Goal: Check status: Check status

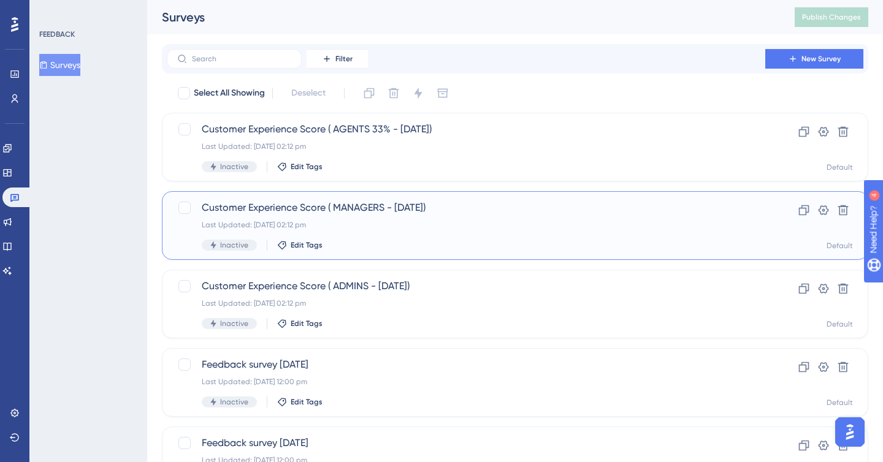
click at [414, 224] on div "Last Updated: [DATE] 02:12 pm" at bounding box center [466, 225] width 529 height 10
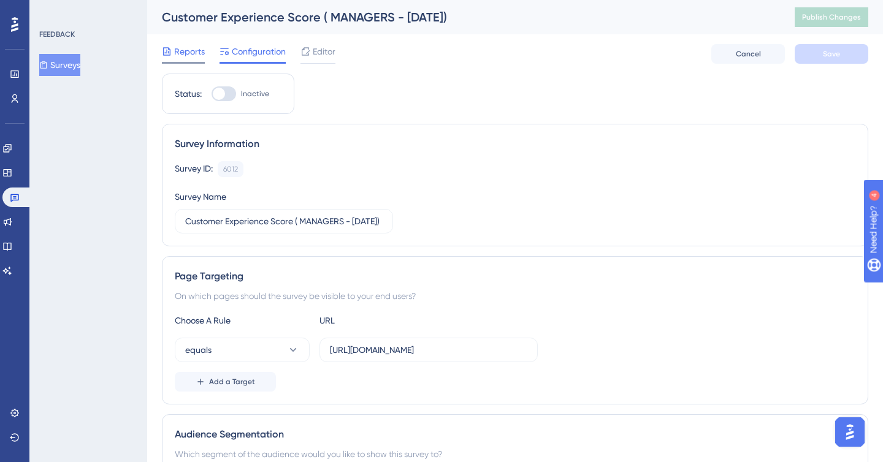
click at [184, 48] on span "Reports" at bounding box center [189, 51] width 31 height 15
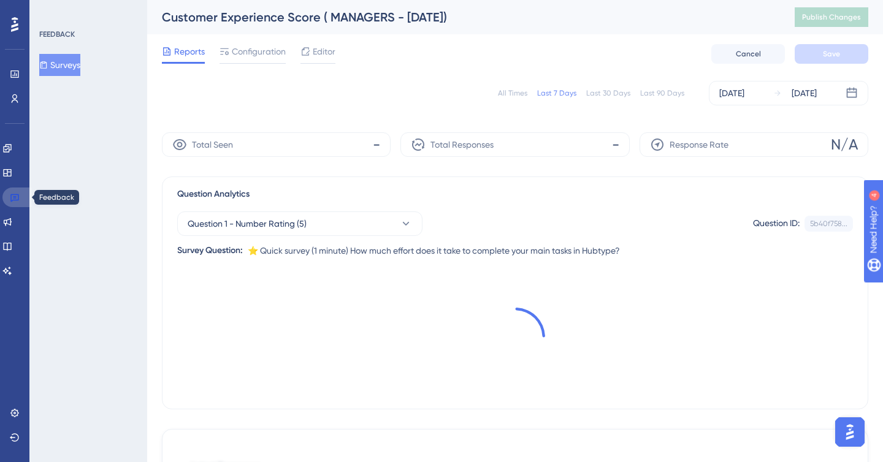
click at [16, 196] on icon at bounding box center [15, 198] width 10 height 10
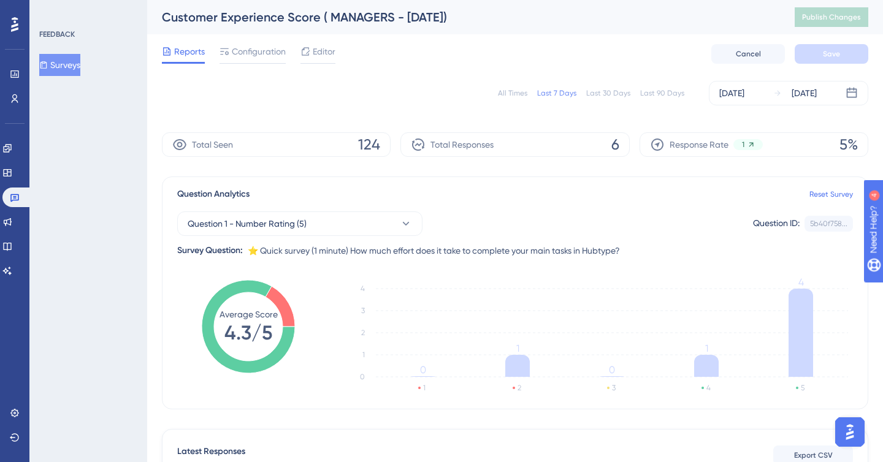
click at [516, 99] on div "All Times Last 7 Days Last 30 Days Last 90 Days [DATE] [DATE]" at bounding box center [515, 93] width 706 height 25
click at [516, 96] on div "All Times" at bounding box center [512, 93] width 29 height 10
click at [368, 215] on button "Question 1 - Number Rating (5)" at bounding box center [299, 224] width 245 height 25
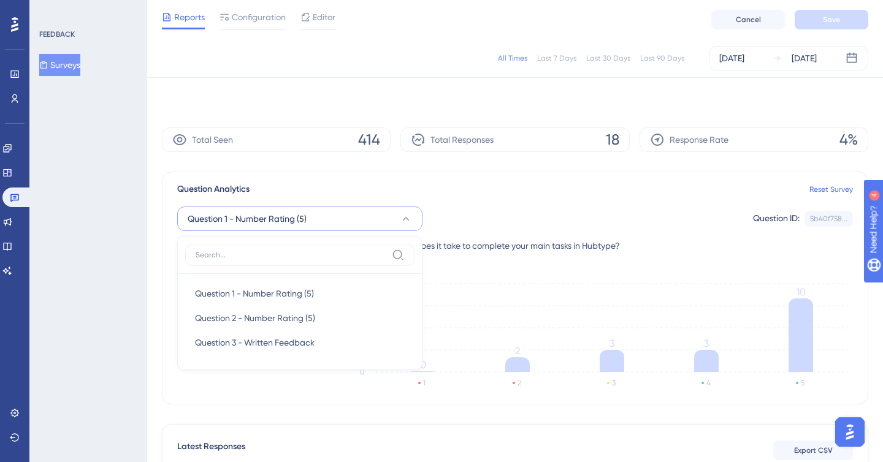
scroll to position [77, 0]
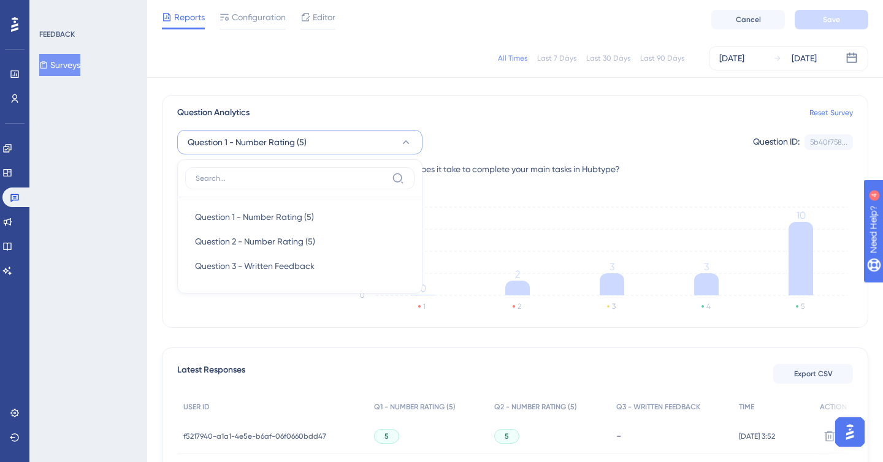
click at [452, 134] on div "Question 1 - Number Rating (5) Question 1 - Number Rating (5) Question 1 - Numb…" at bounding box center [515, 142] width 676 height 25
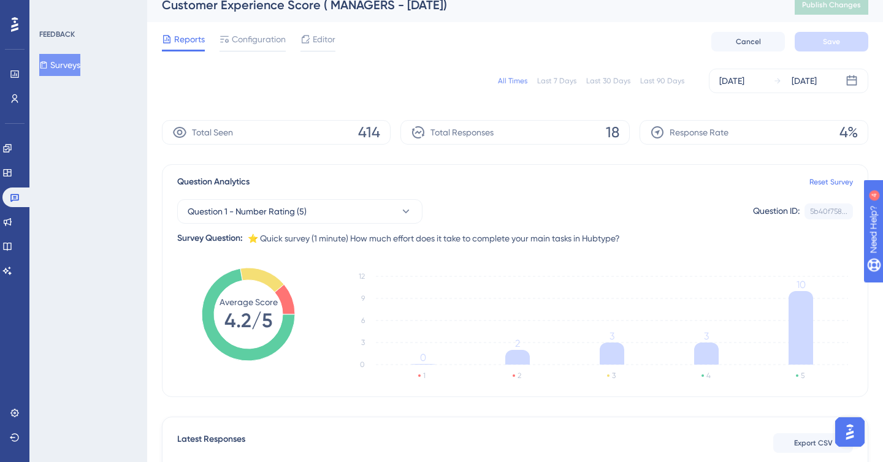
scroll to position [0, 0]
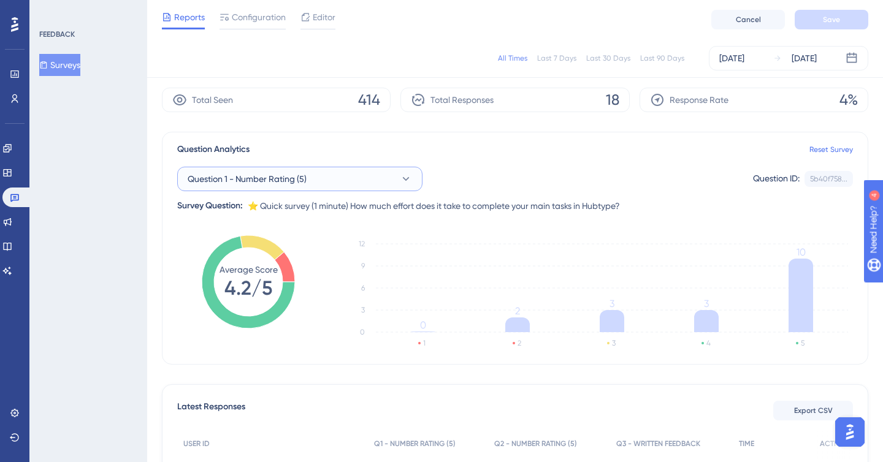
click at [297, 172] on span "Question 1 - Number Rating (5)" at bounding box center [247, 179] width 119 height 15
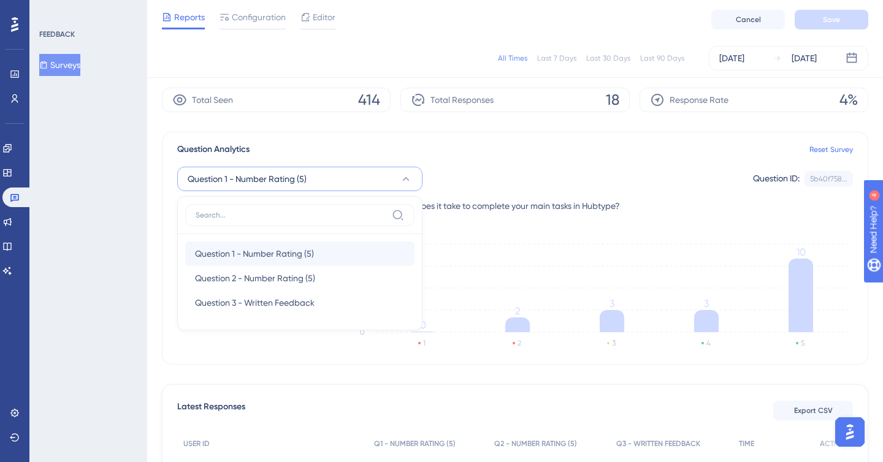
scroll to position [72, 0]
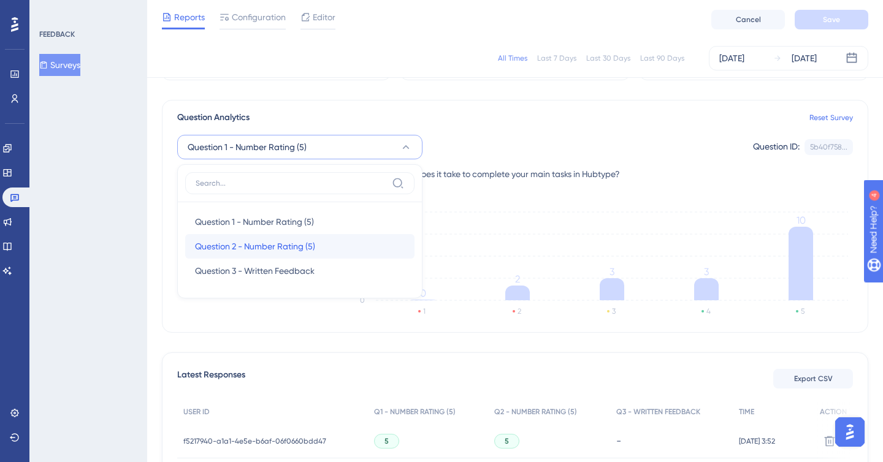
click at [272, 239] on span "Question 2 - Number Rating (5)" at bounding box center [255, 246] width 120 height 15
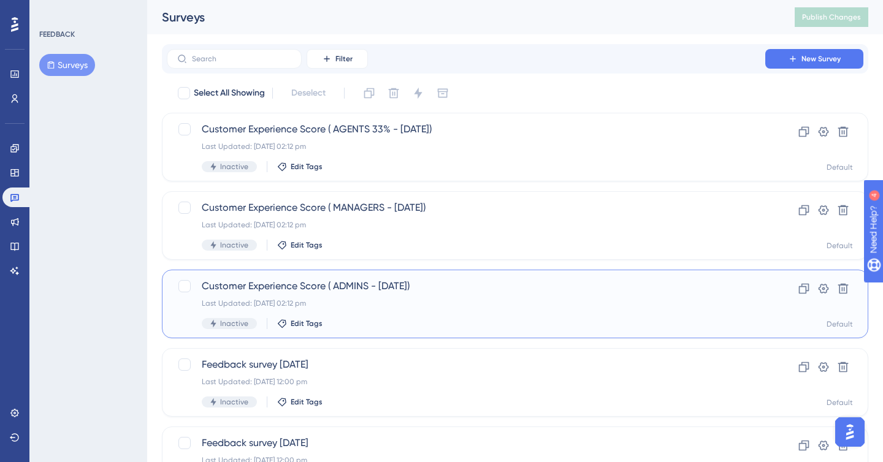
click at [359, 295] on div "Customer Experience Score ( ADMINS - July 2025) Last Updated: 18 Aug 2025 02:12…" at bounding box center [466, 304] width 529 height 50
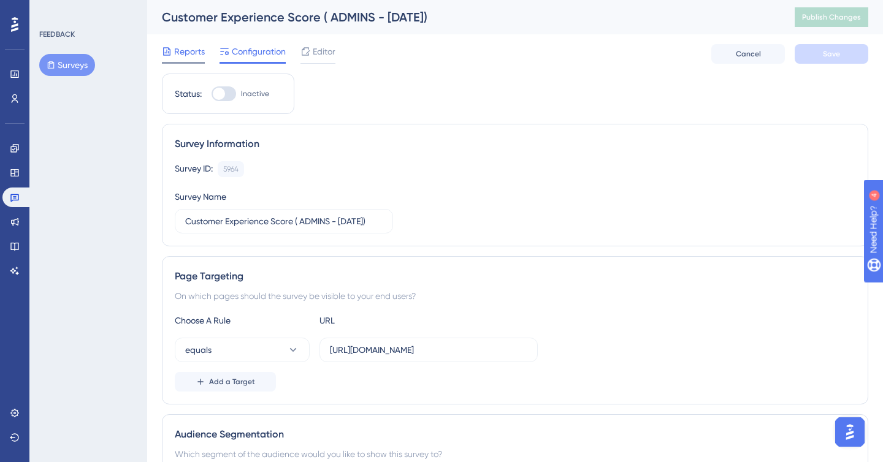
click at [171, 56] on div at bounding box center [167, 51] width 10 height 15
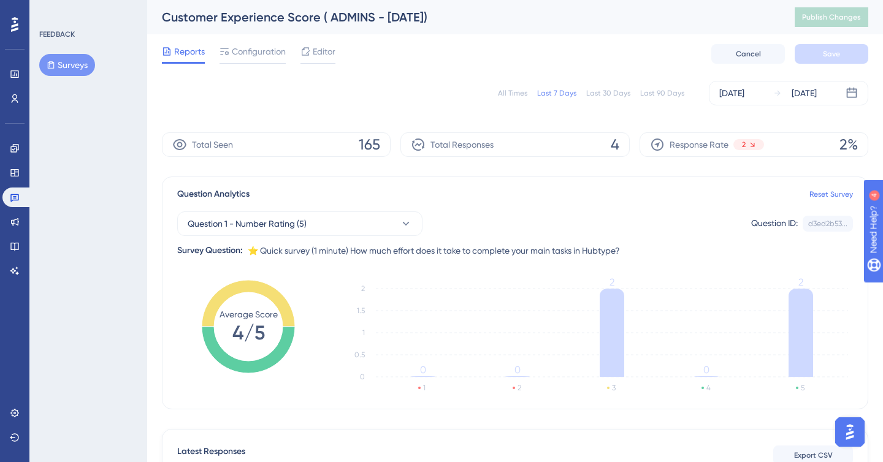
click at [514, 98] on div "All Times" at bounding box center [512, 93] width 29 height 10
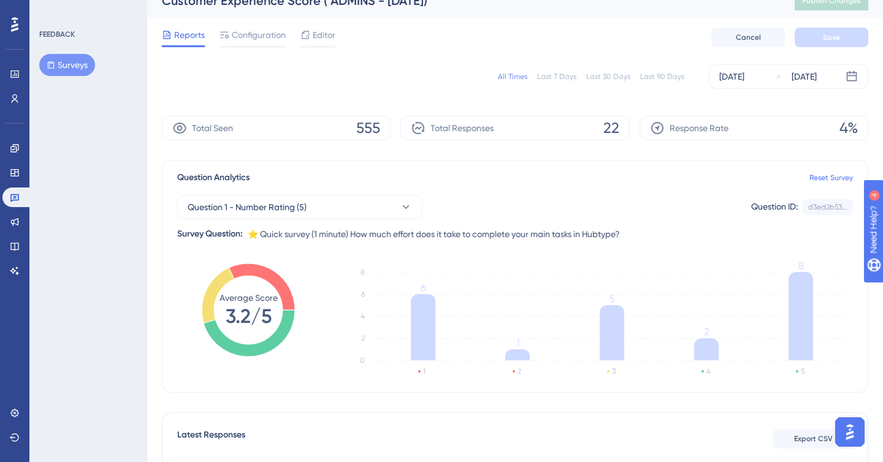
scroll to position [19, 0]
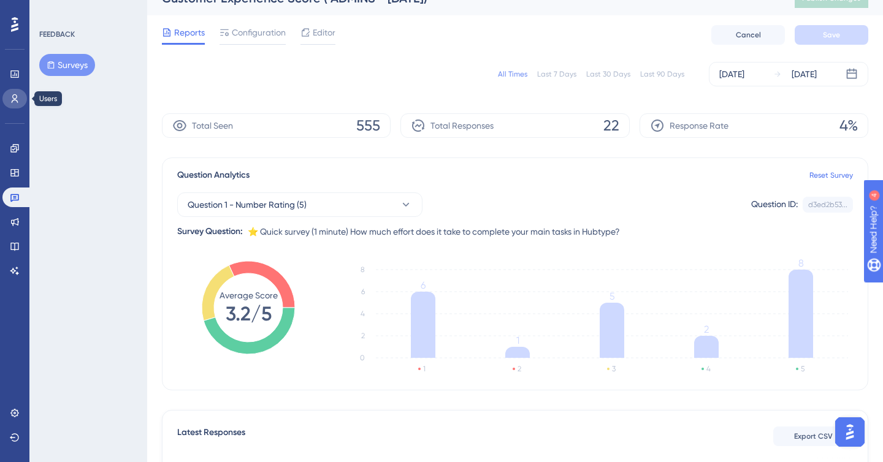
click at [13, 102] on icon at bounding box center [15, 99] width 10 height 10
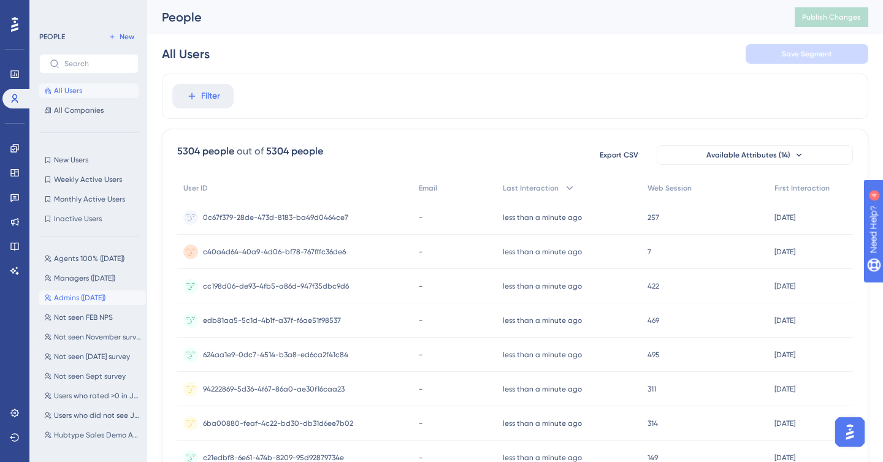
click at [86, 297] on span "Admins (July 2025)" at bounding box center [80, 298] width 52 height 10
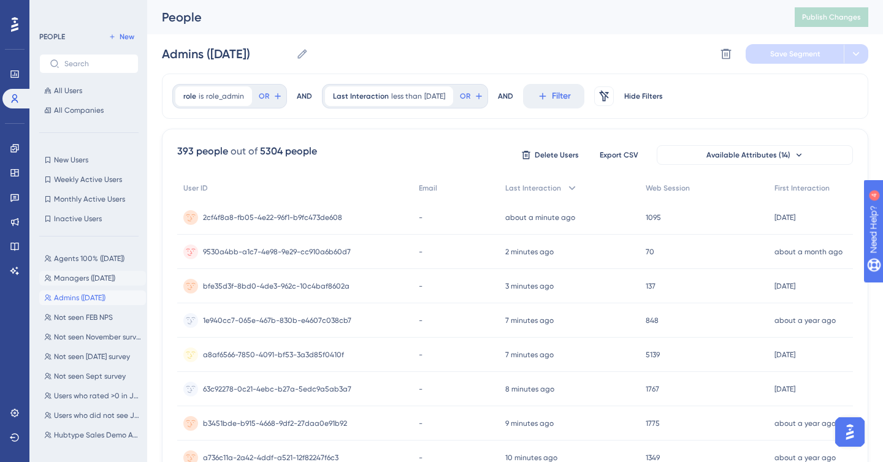
click at [101, 275] on span "Managers ([DATE])" at bounding box center [84, 279] width 61 height 10
type input "Managers ([DATE])"
